Goal: Check status

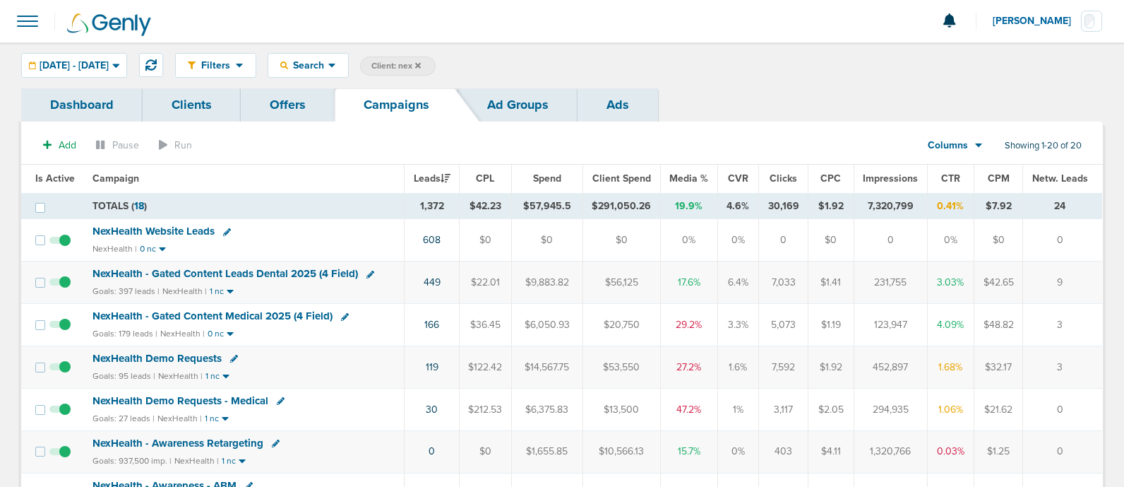
click at [251, 312] on span "NexHealth - Gated Content Medical 2025 (4 Field)" at bounding box center [213, 315] width 240 height 13
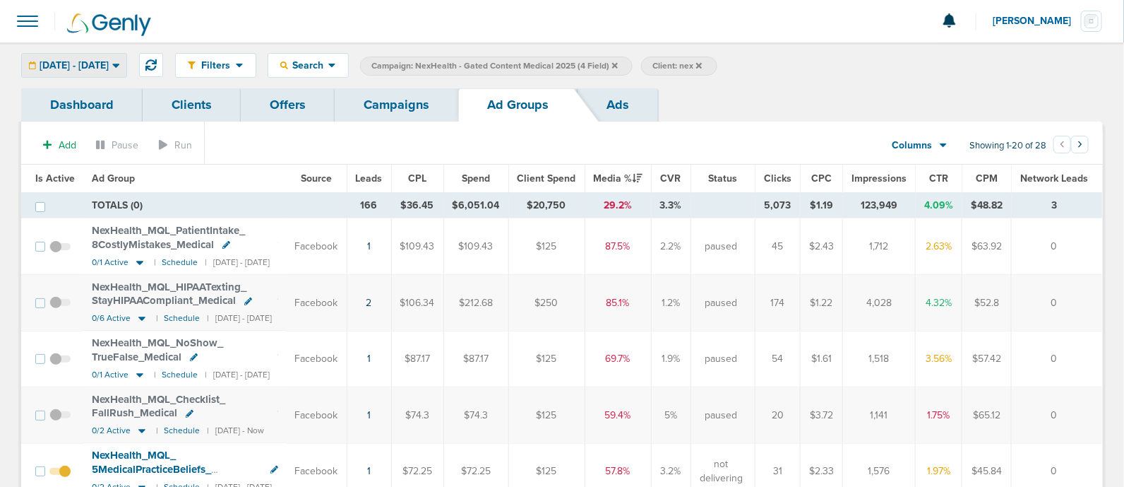
click at [109, 64] on span "[DATE] - [DATE]" at bounding box center [74, 66] width 69 height 10
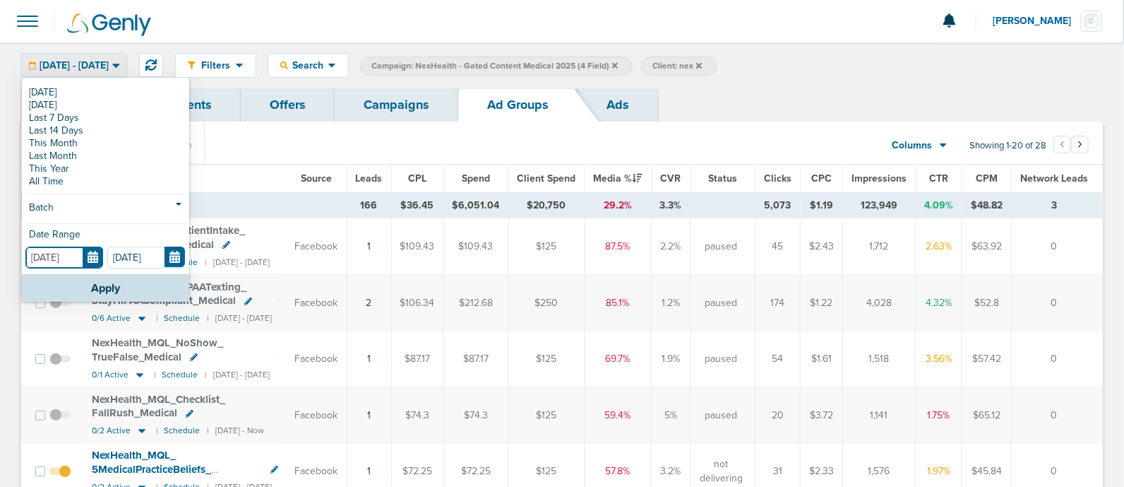
click at [94, 258] on input "[DATE]" at bounding box center [64, 257] width 78 height 22
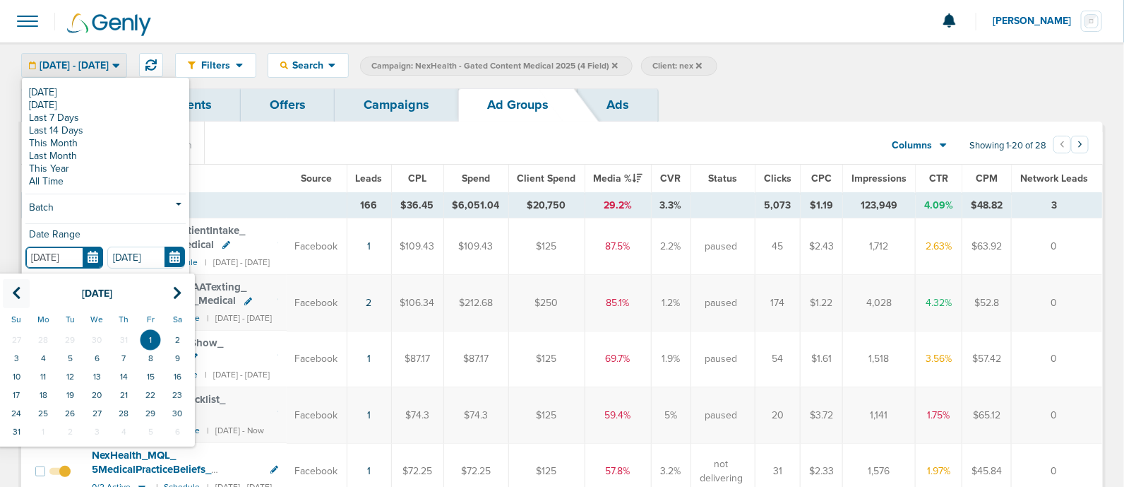
click at [12, 297] on icon at bounding box center [16, 293] width 9 height 14
click at [11, 297] on th at bounding box center [16, 293] width 27 height 29
click at [18, 338] on td "1" at bounding box center [16, 340] width 27 height 18
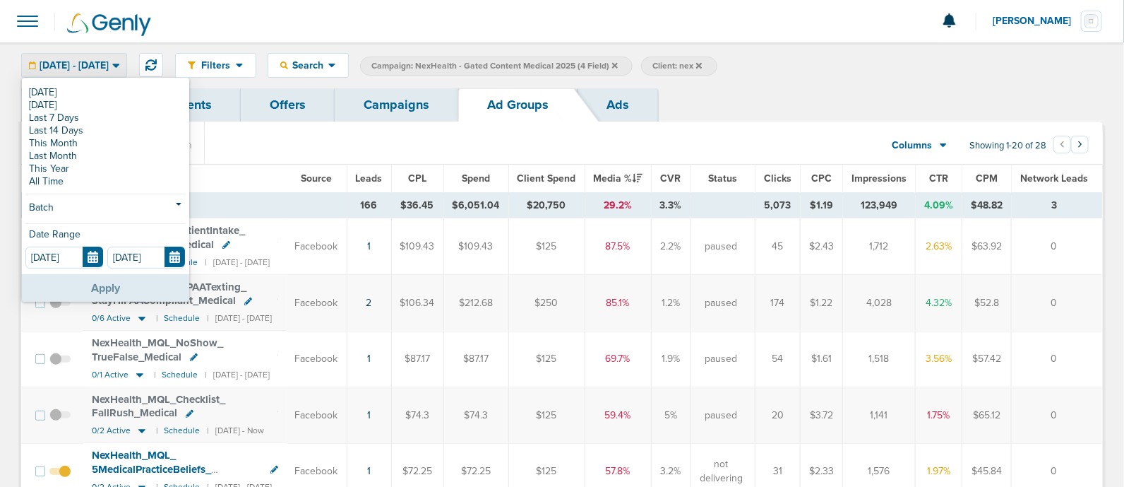
click at [105, 292] on button "Apply" at bounding box center [105, 288] width 167 height 28
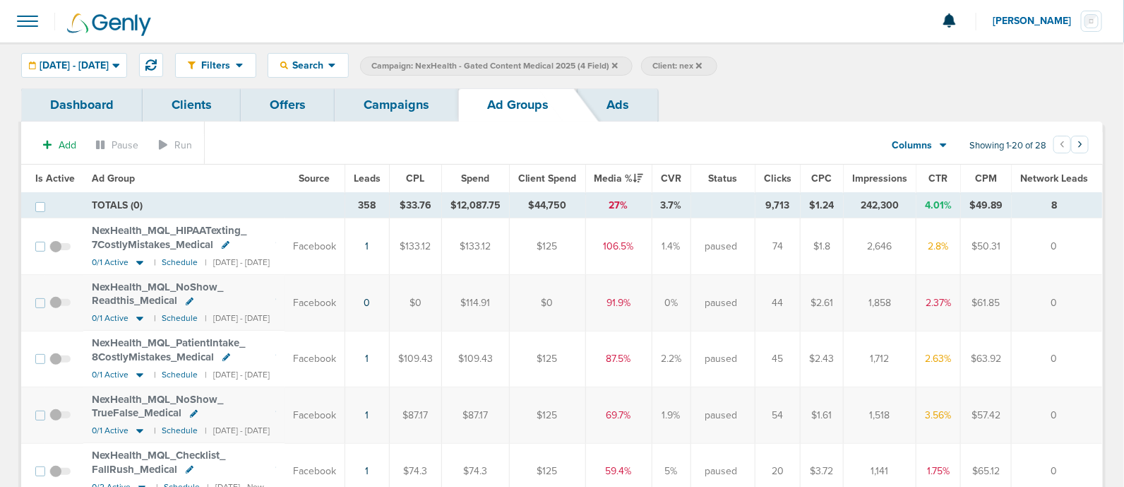
click at [381, 178] on span "Leads" at bounding box center [367, 178] width 27 height 12
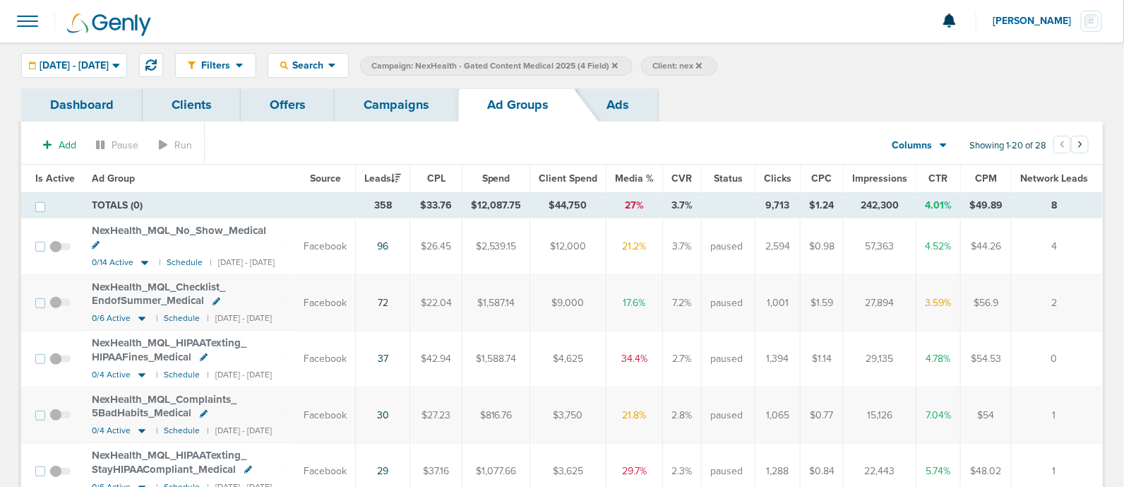
click at [141, 50] on div "Filters Active Only Settings Status Active Inactive Objectives MQL SQL Traffic …" at bounding box center [562, 65] width 1124 height 46
click at [126, 54] on div "[DATE] - [DATE]" at bounding box center [74, 65] width 105 height 23
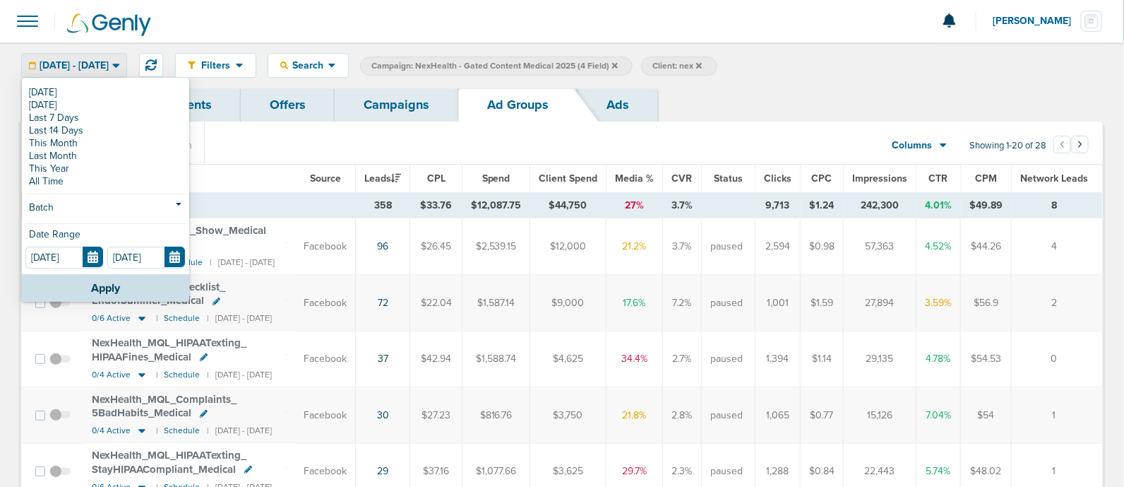
click at [669, 142] on section "Add Pause Run Columns Media Stats Sales Performance Custom Showing 1-20 of 28 ‹…" at bounding box center [562, 148] width 1082 height 32
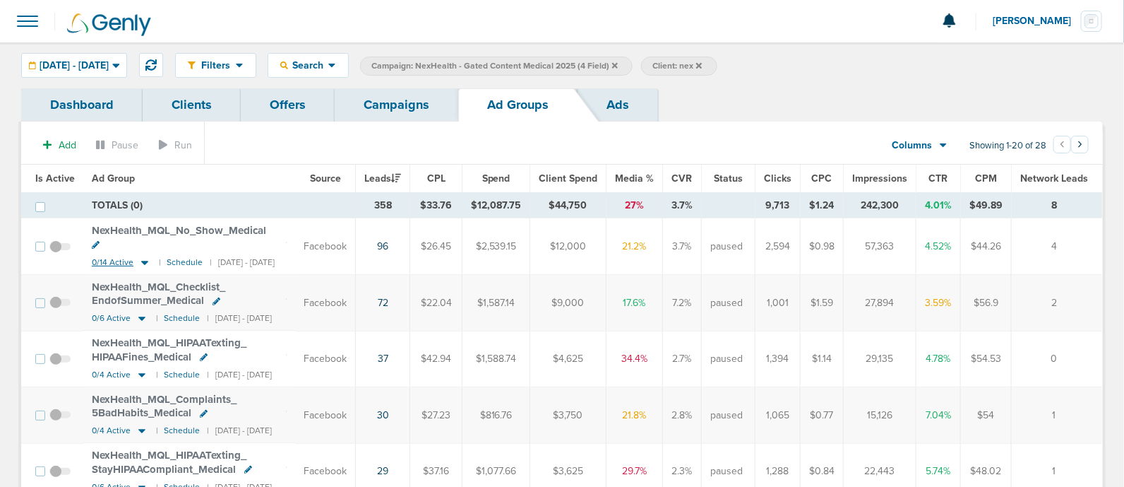
click at [142, 256] on icon at bounding box center [145, 262] width 14 height 12
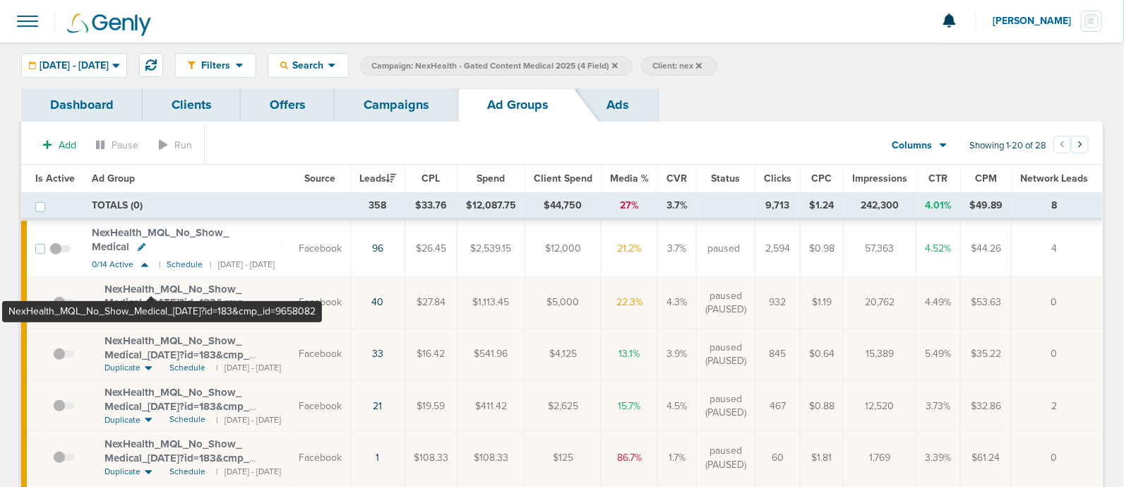
click at [151, 282] on span "NexHealth_ MQL_ No_ Show_ Medical_ [DATE]?id=183&cmp_ id=9658082" at bounding box center [177, 302] width 145 height 40
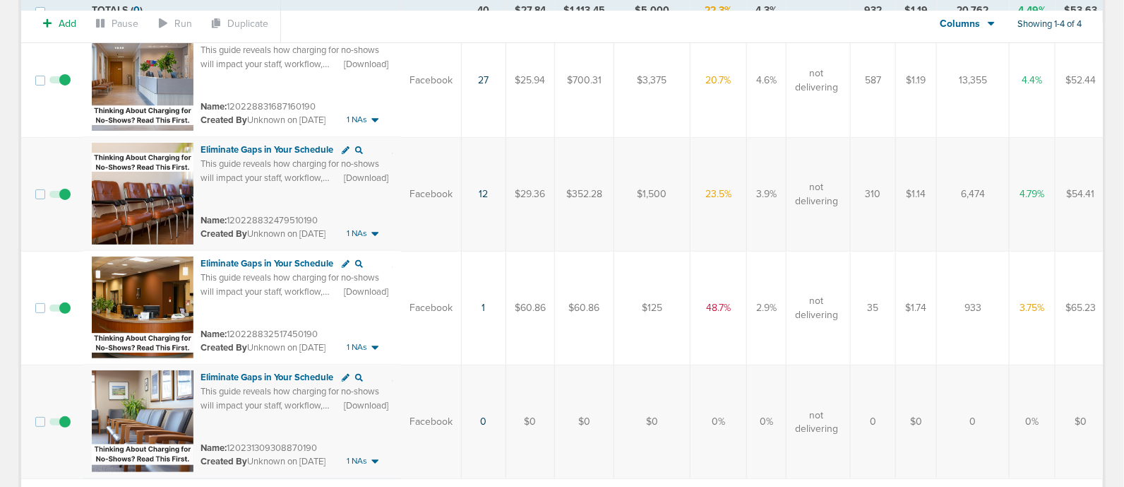
scroll to position [107, 0]
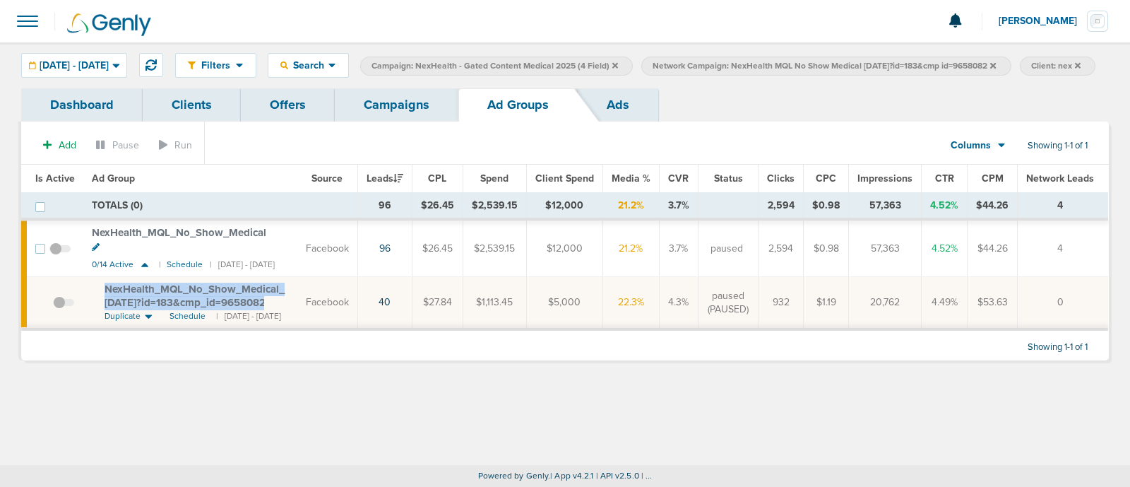
drag, startPoint x: 98, startPoint y: 289, endPoint x: 293, endPoint y: 312, distance: 196.3
click at [293, 312] on td "NexHealth_ MQL_ No_ Show_ Medical_ [DATE]?id=183&cmp_ id=9658082 Duplicate Sche…" at bounding box center [190, 303] width 214 height 52
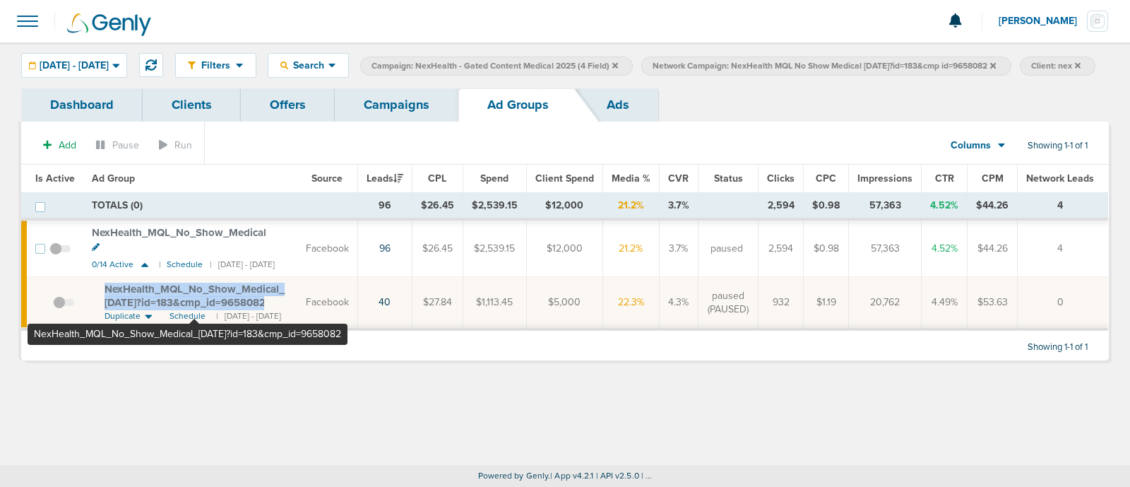
copy td "NexHealth_ MQL_ No_ Show_ Medical_ [DATE]?id=183&cmp_ id=9658082"
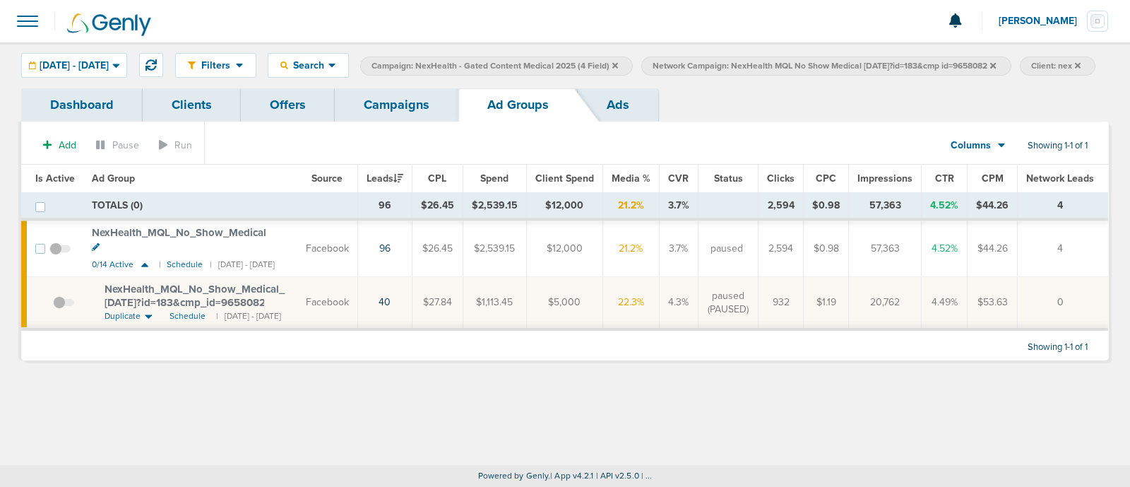
click at [618, 66] on icon at bounding box center [615, 65] width 6 height 6
click at [715, 65] on icon at bounding box center [712, 65] width 6 height 8
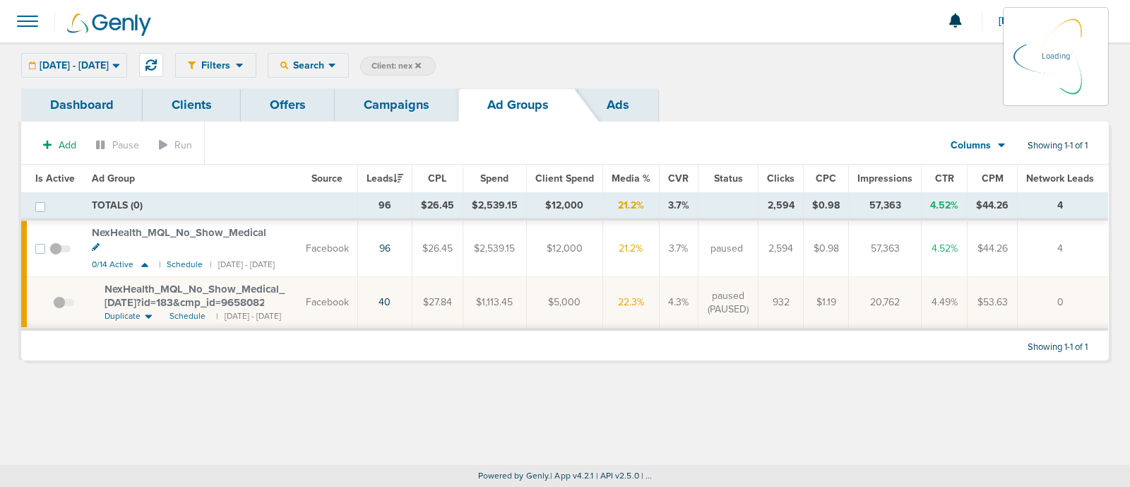
click at [391, 114] on link "Campaigns" at bounding box center [397, 104] width 124 height 33
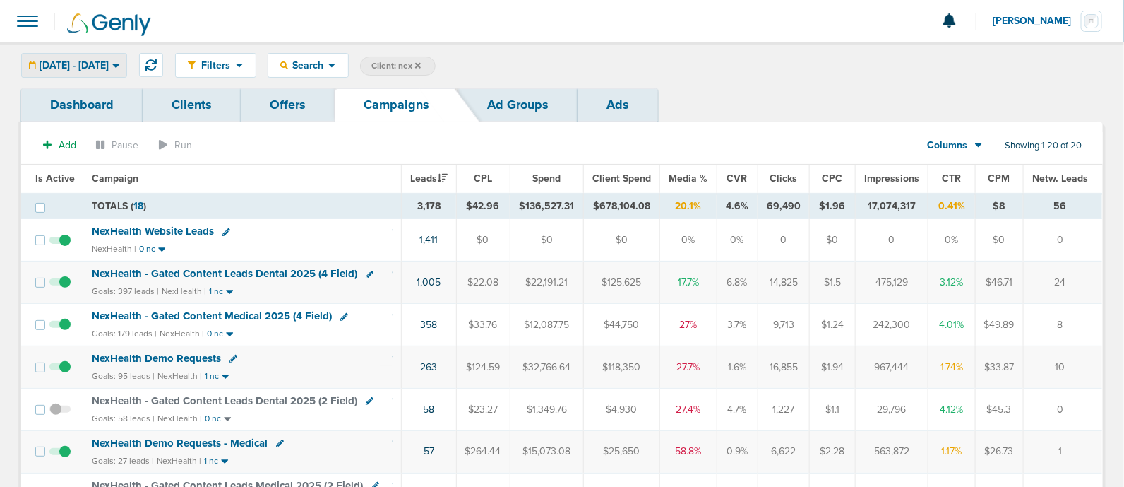
click at [109, 61] on span "[DATE] - [DATE]" at bounding box center [74, 66] width 69 height 10
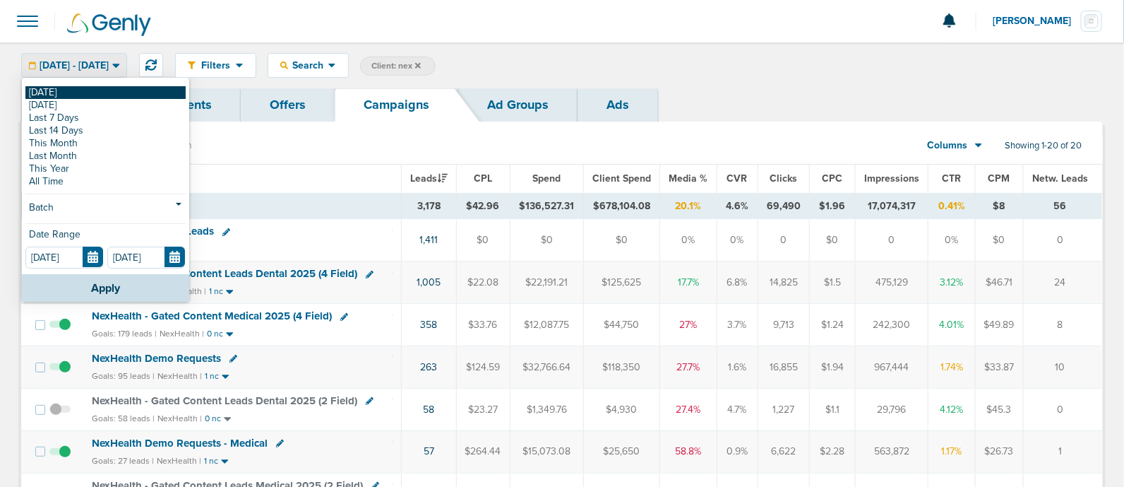
click at [75, 93] on link "[DATE]" at bounding box center [105, 92] width 160 height 13
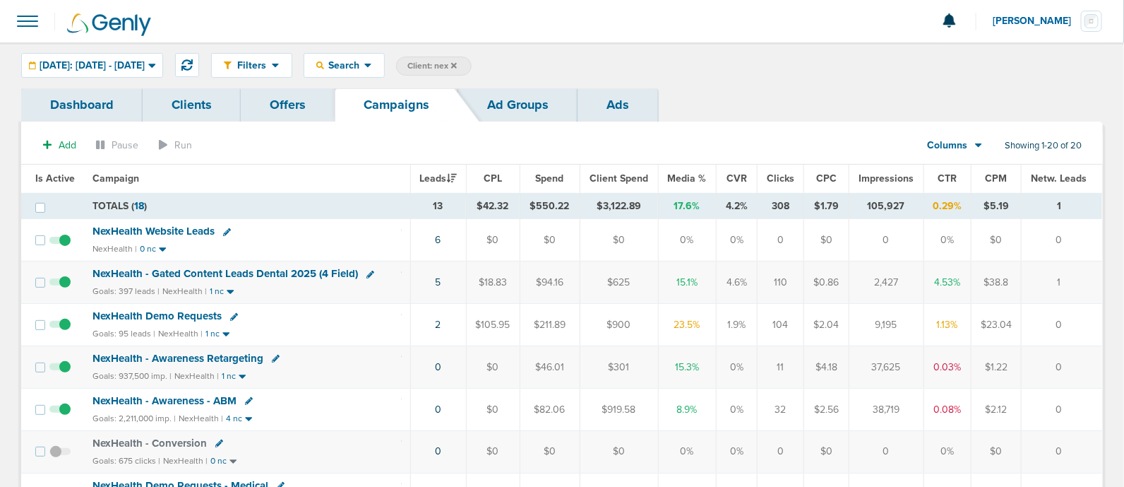
click at [457, 61] on icon at bounding box center [454, 65] width 6 height 8
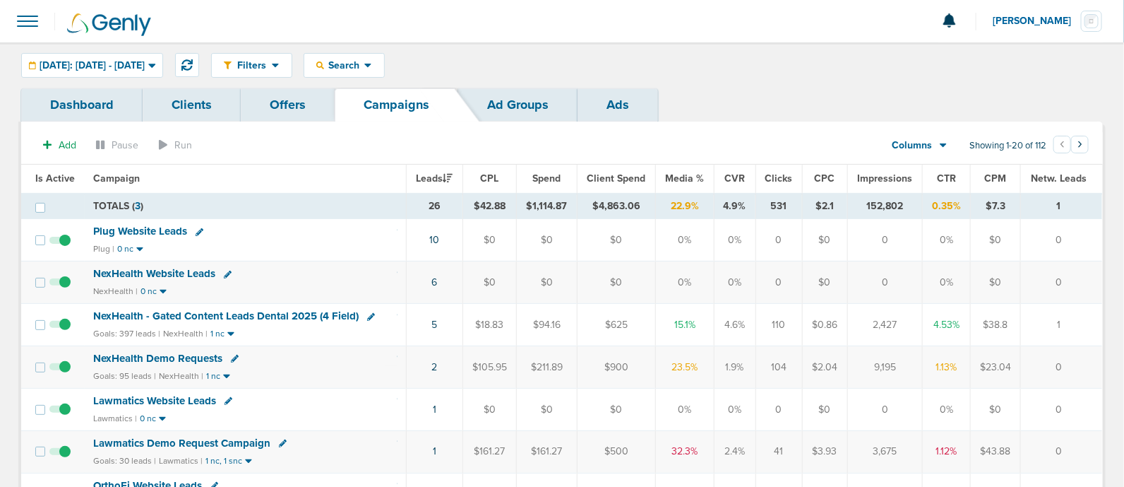
click at [682, 182] on span "Media %" at bounding box center [685, 178] width 39 height 12
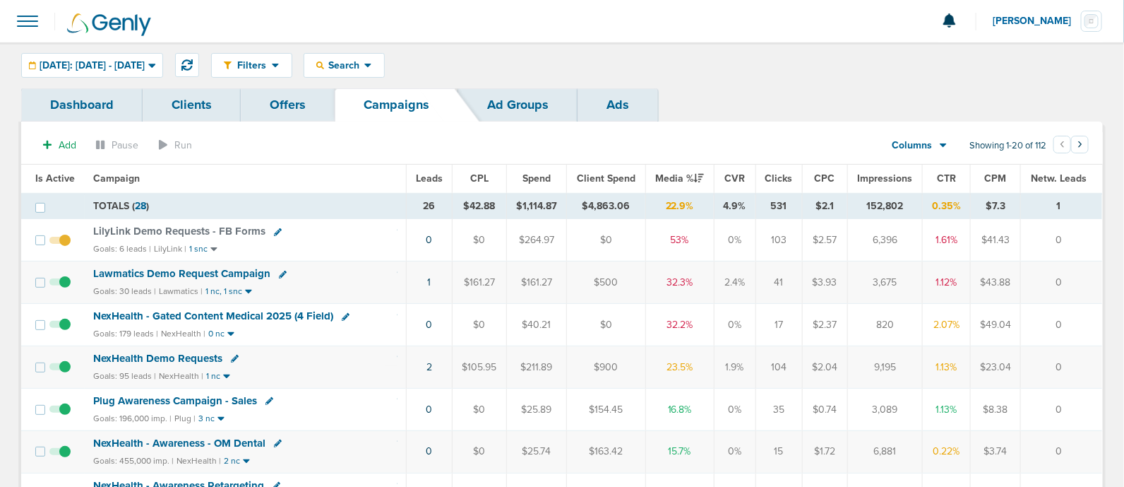
click at [237, 310] on span "NexHealth - Gated Content Medical 2025 (4 Field)" at bounding box center [213, 315] width 240 height 13
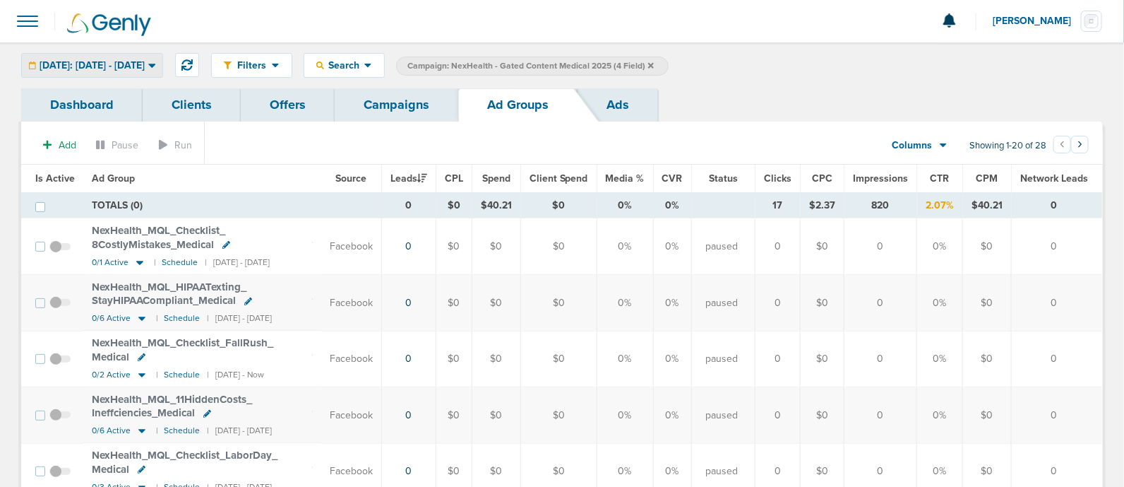
click at [155, 72] on div "[DATE]: [DATE] - [DATE]" at bounding box center [92, 65] width 141 height 23
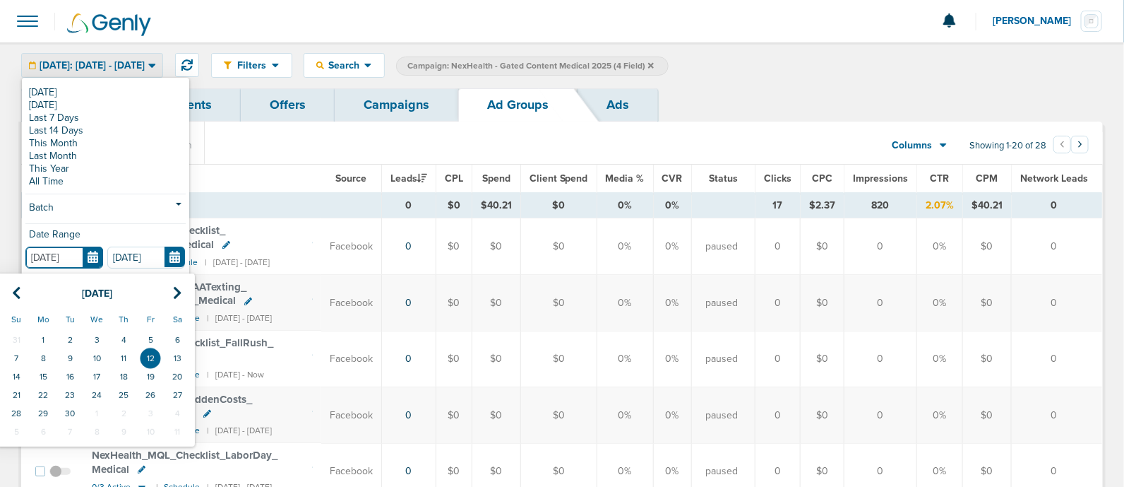
click at [89, 254] on input "[DATE]" at bounding box center [64, 257] width 78 height 22
click at [16, 297] on icon at bounding box center [16, 293] width 9 height 14
click at [16, 339] on td "1" at bounding box center [16, 340] width 27 height 18
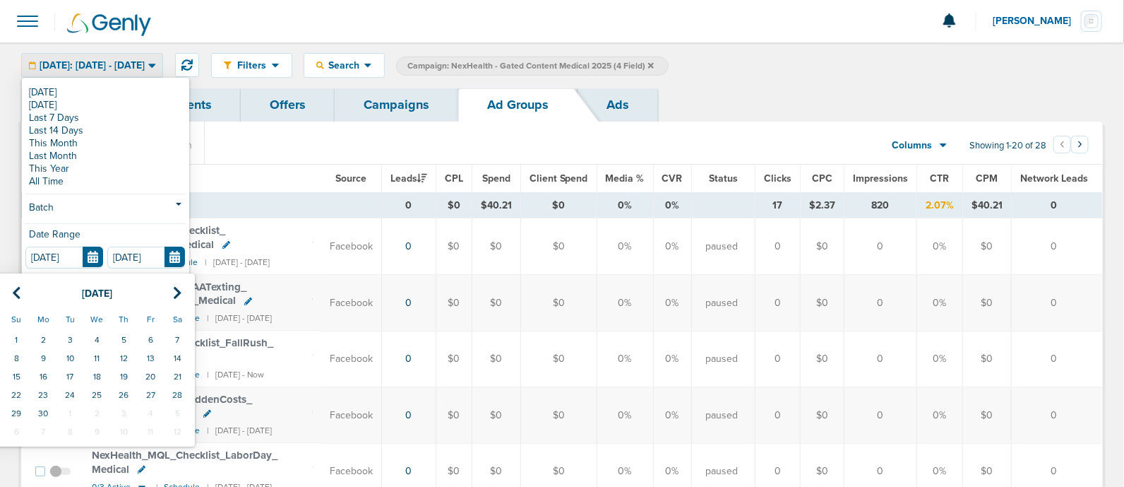
type input "[DATE]"
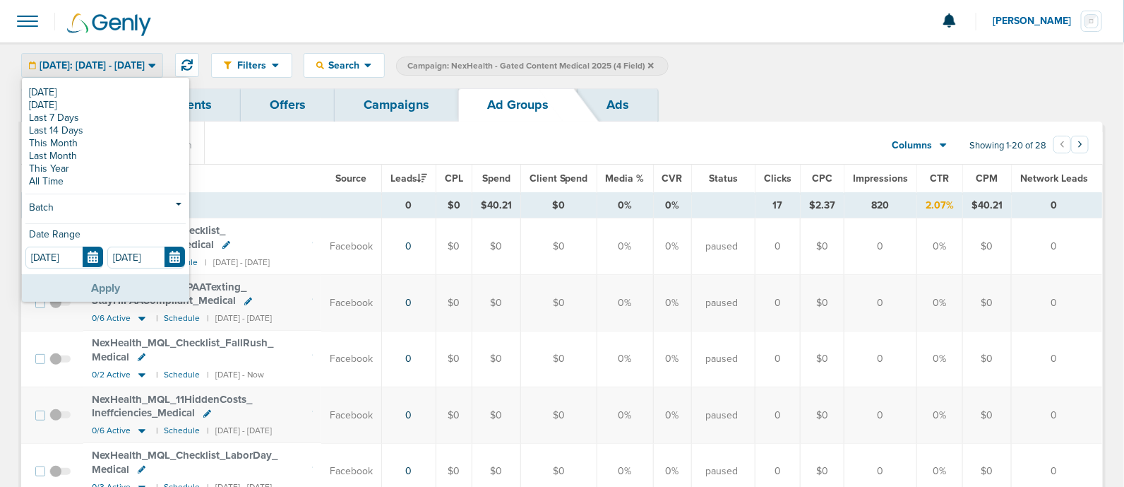
click at [99, 283] on button "Apply" at bounding box center [105, 288] width 167 height 28
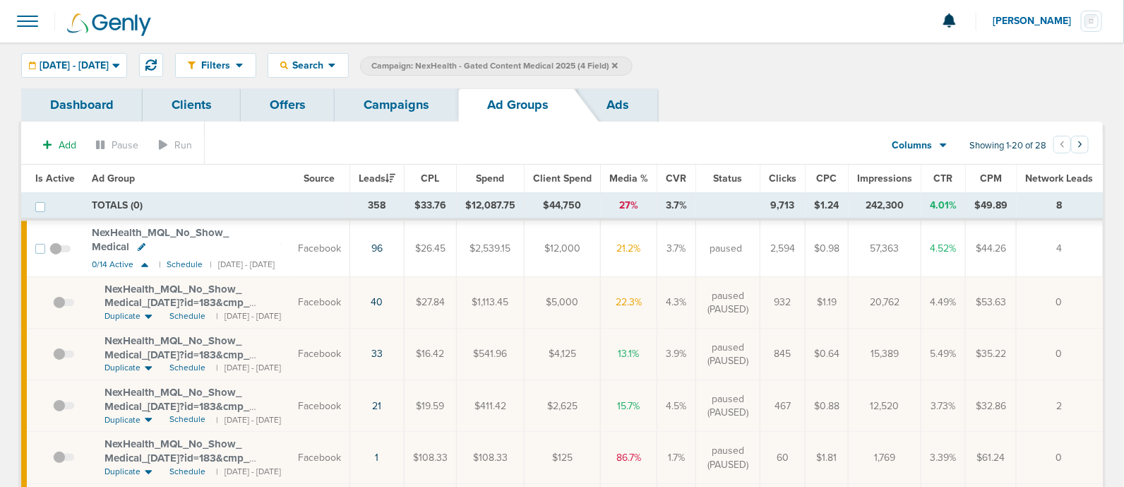
drag, startPoint x: 392, startPoint y: 182, endPoint x: 222, endPoint y: 179, distance: 170.2
click at [222, 179] on th "Ad Group" at bounding box center [186, 179] width 206 height 28
click at [145, 263] on icon at bounding box center [144, 265] width 7 height 4
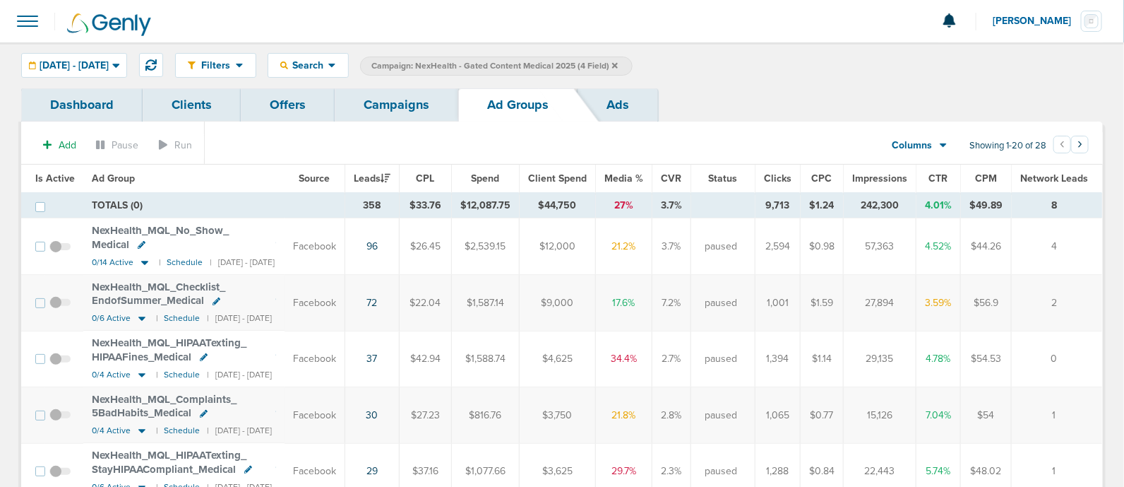
click at [602, 107] on link "Ads" at bounding box center [618, 104] width 81 height 33
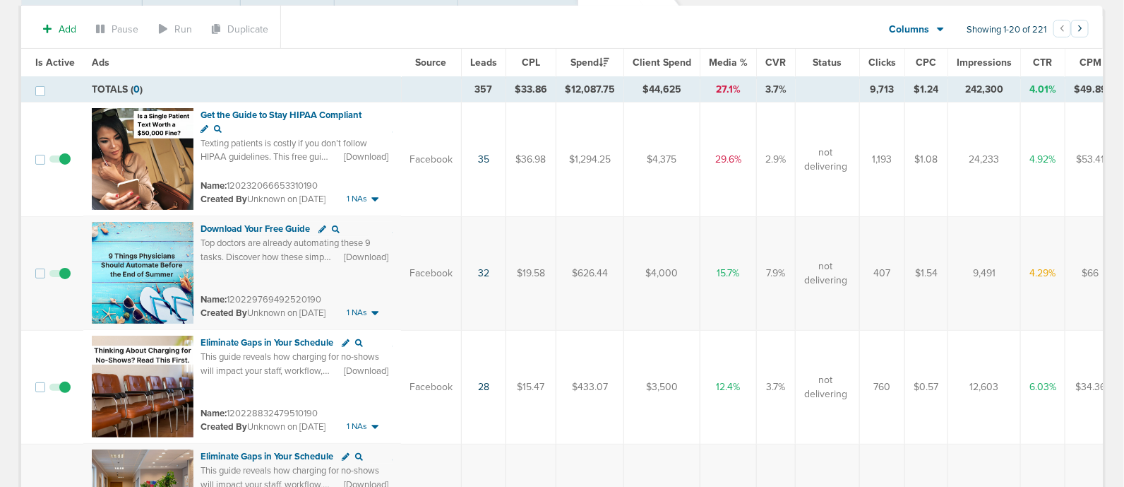
scroll to position [88, 0]
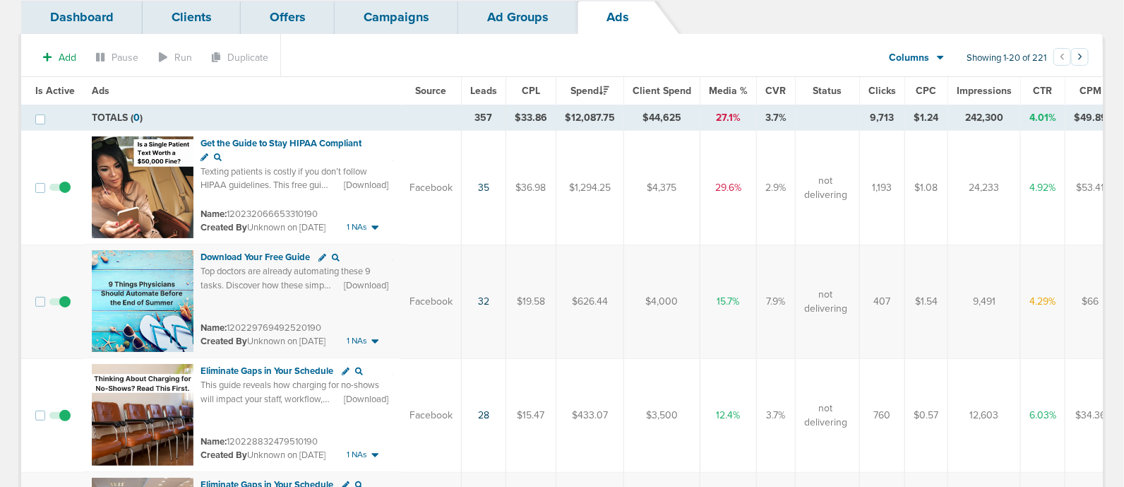
click at [477, 85] on span "Leads" at bounding box center [483, 91] width 27 height 12
